Goal: Task Accomplishment & Management: Use online tool/utility

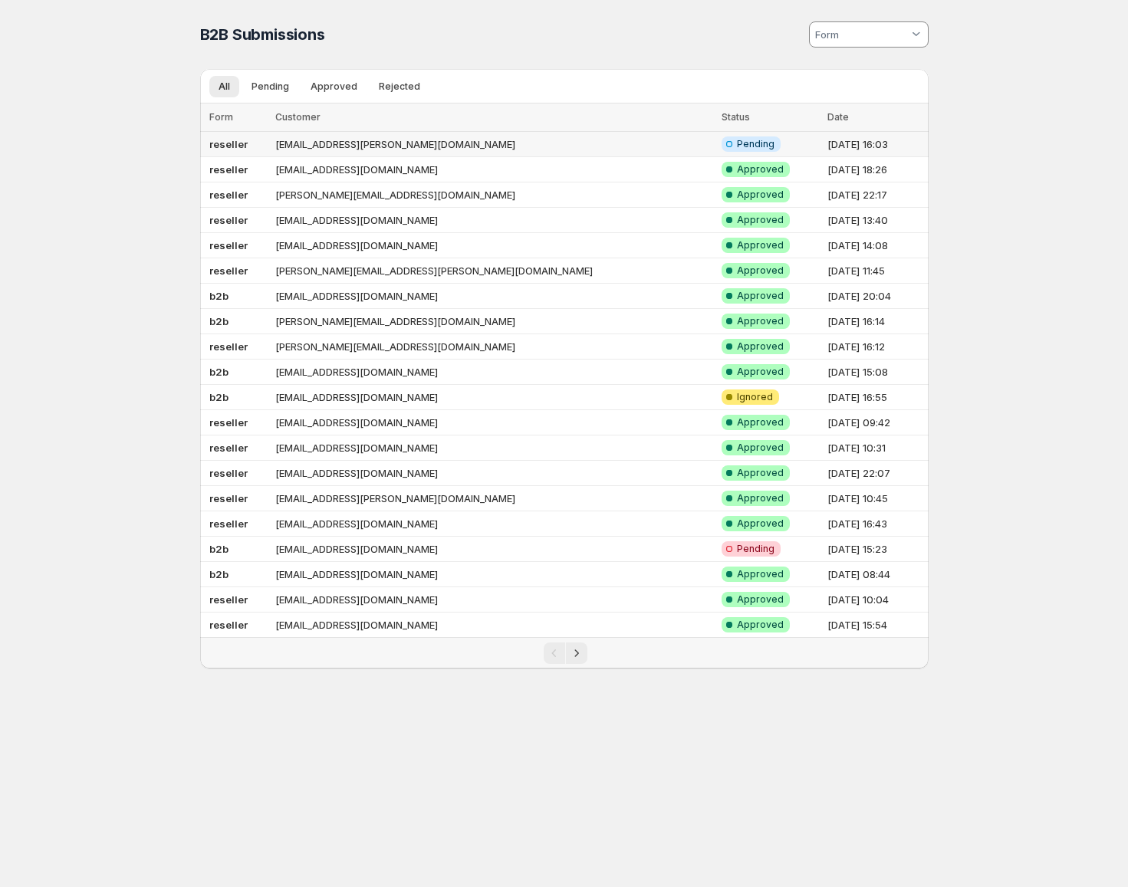
click at [271, 148] on td "reseller" at bounding box center [235, 144] width 71 height 25
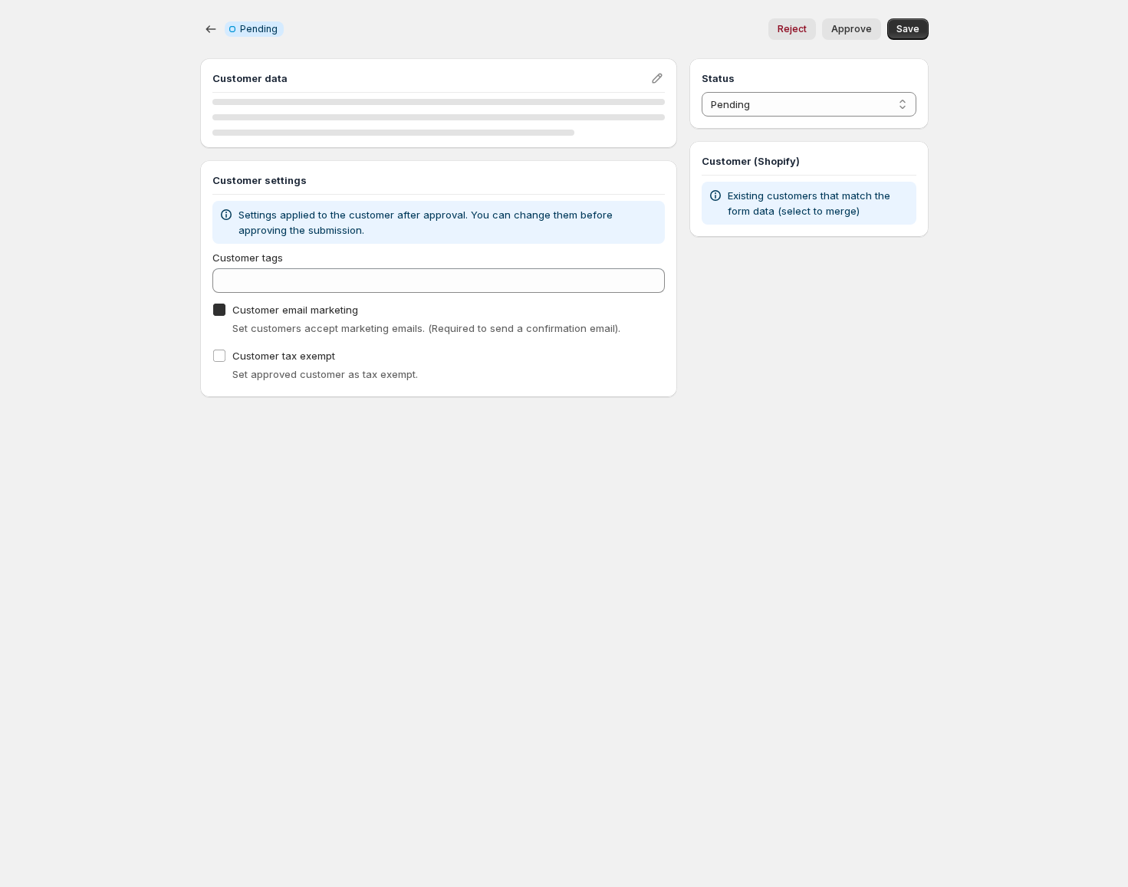
checkbox input "true"
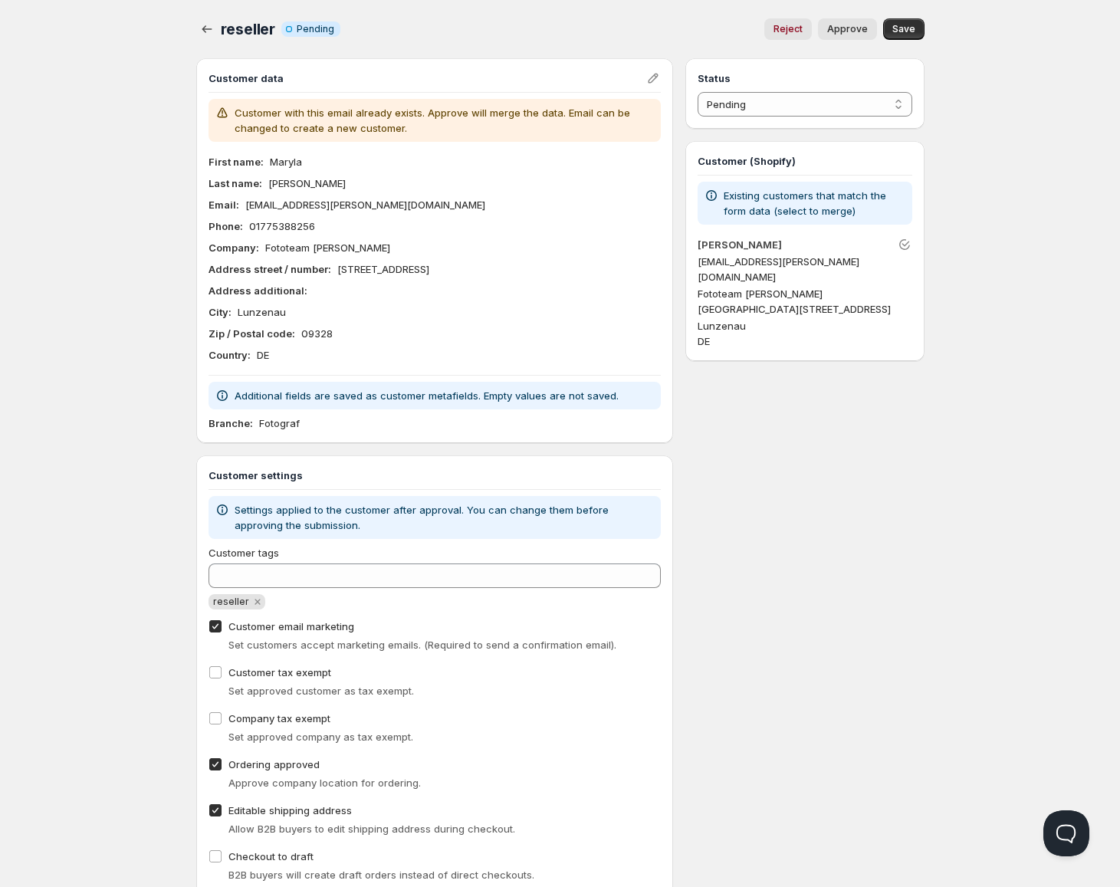
click at [847, 32] on span "Approve" at bounding box center [847, 29] width 41 height 12
select select "1"
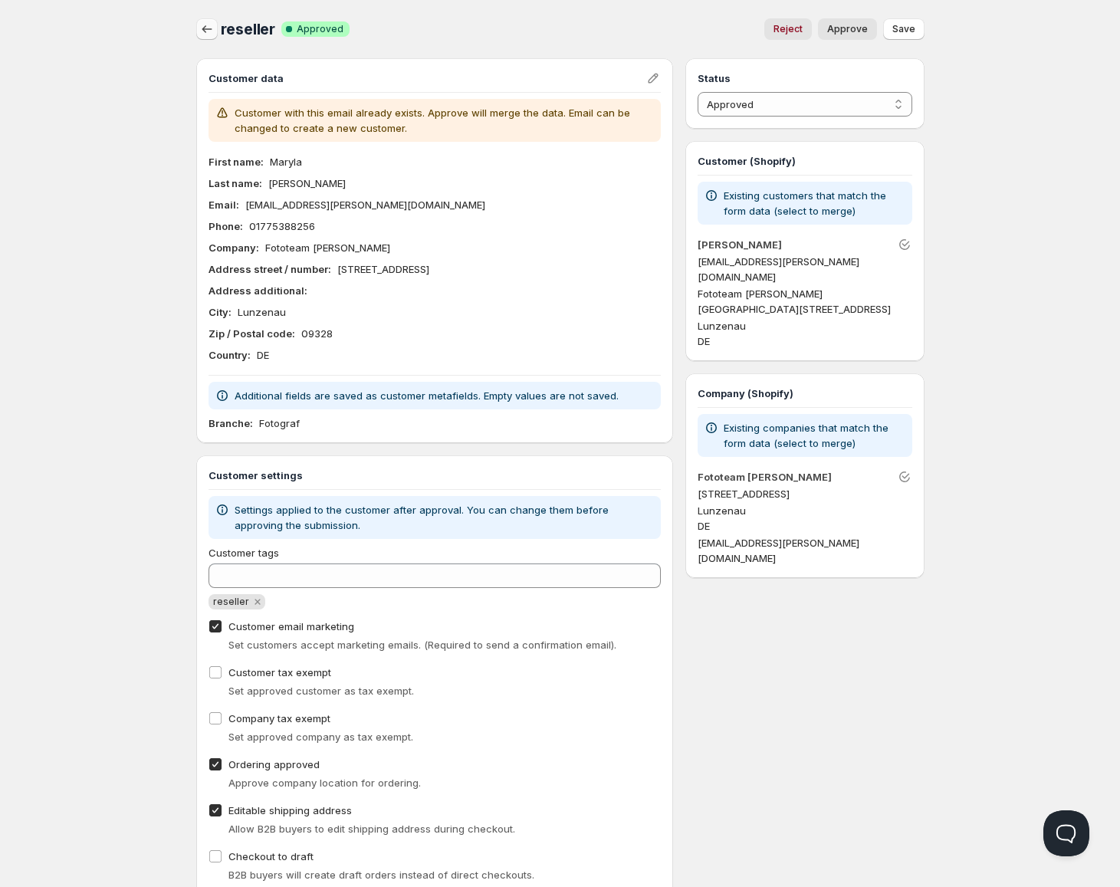
click at [205, 30] on icon "button" at bounding box center [206, 28] width 15 height 15
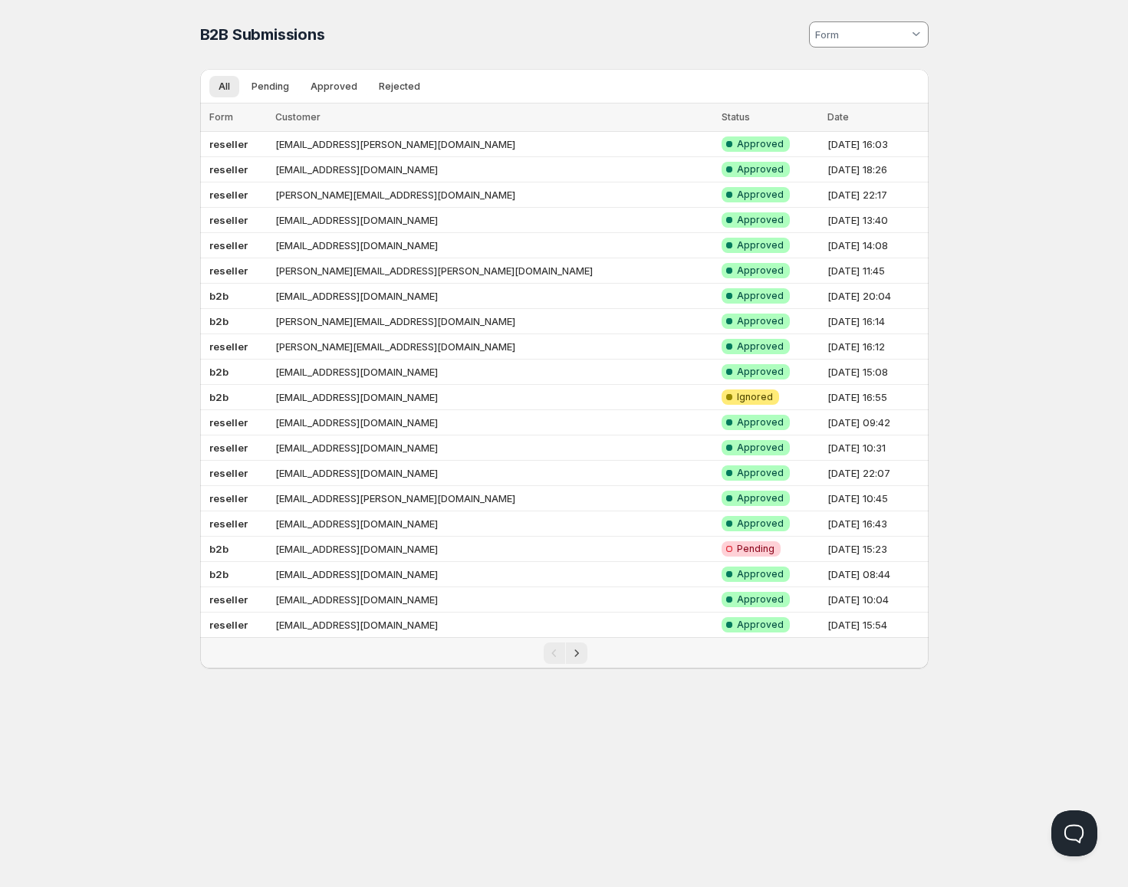
click at [96, 153] on div "Home Pricing Price lists Checkout Forms Submissions Settings Features Plans B2B…" at bounding box center [564, 443] width 1128 height 887
